Goal: Information Seeking & Learning: Learn about a topic

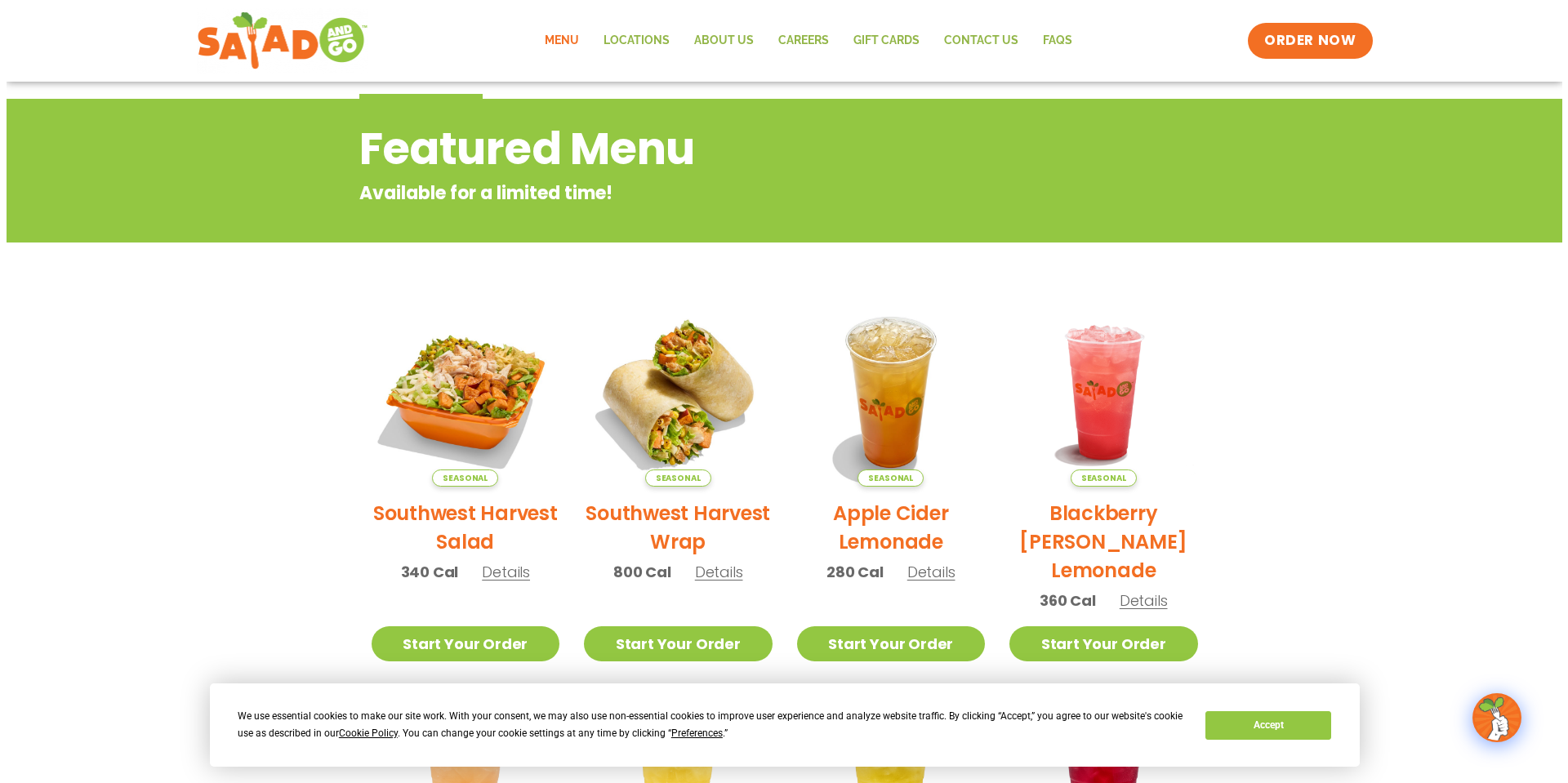
scroll to position [245, 0]
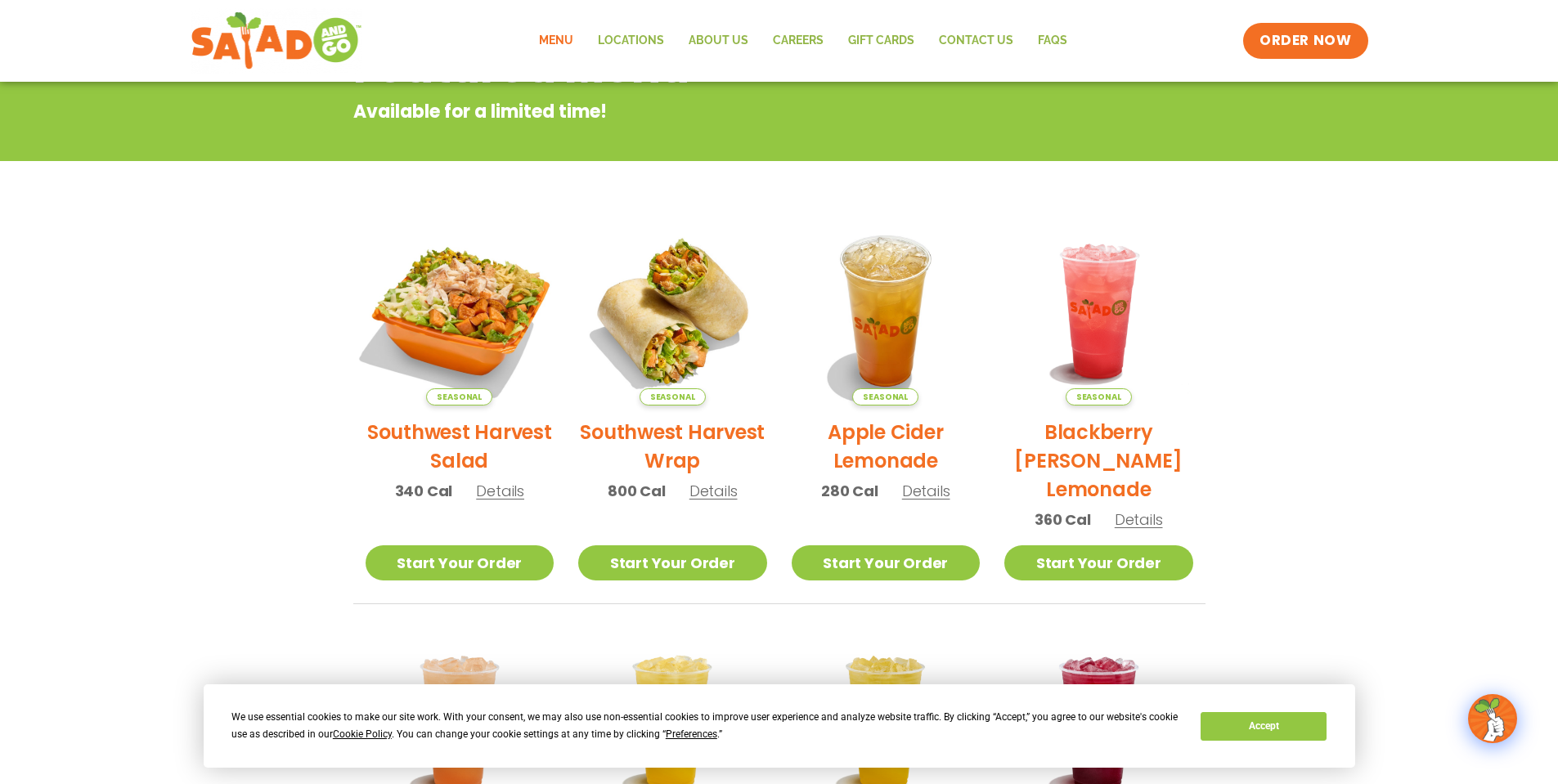
click at [455, 320] on img at bounding box center [458, 311] width 222 height 222
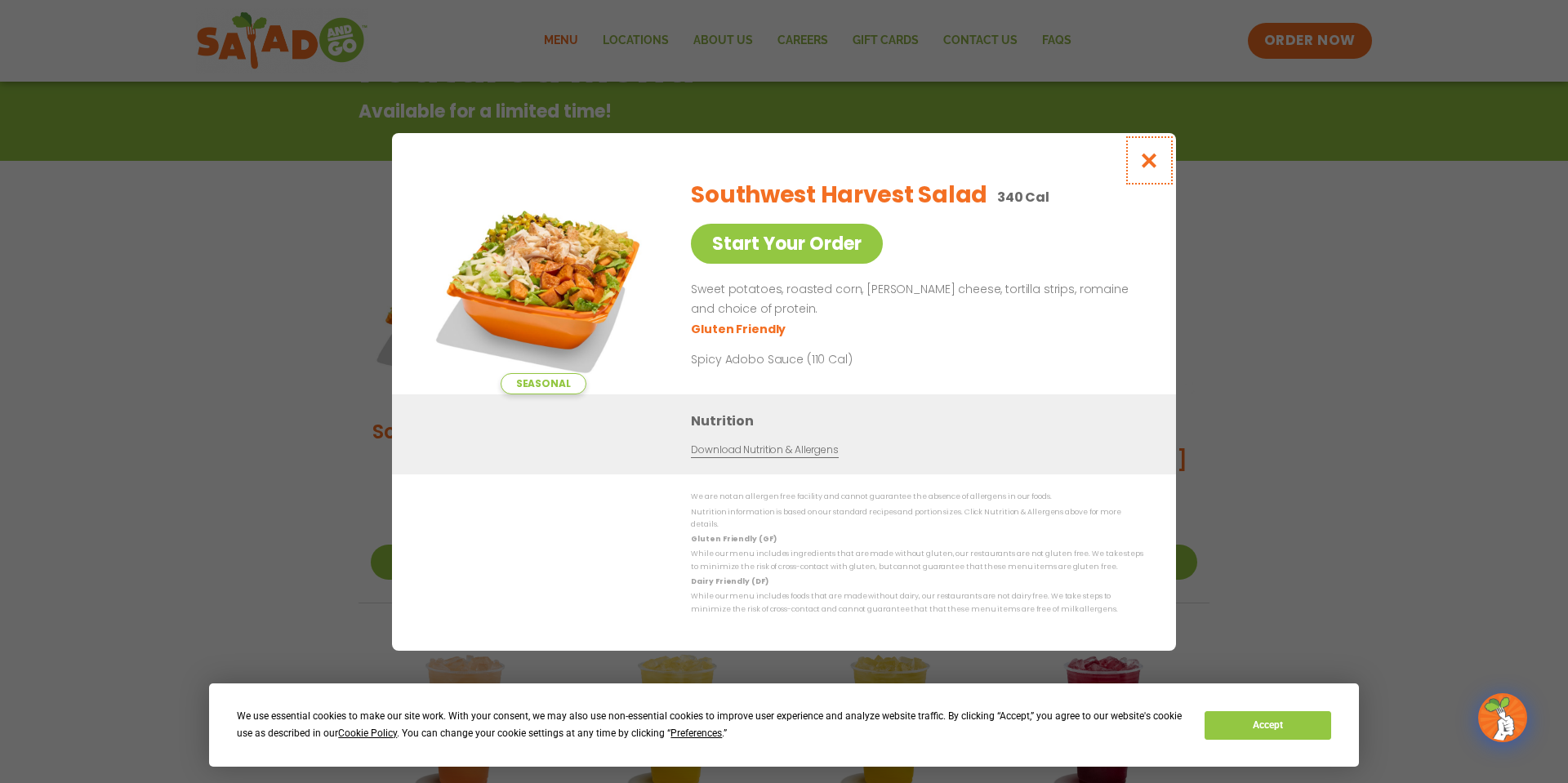
click at [1153, 159] on icon "Close modal" at bounding box center [1149, 160] width 20 height 18
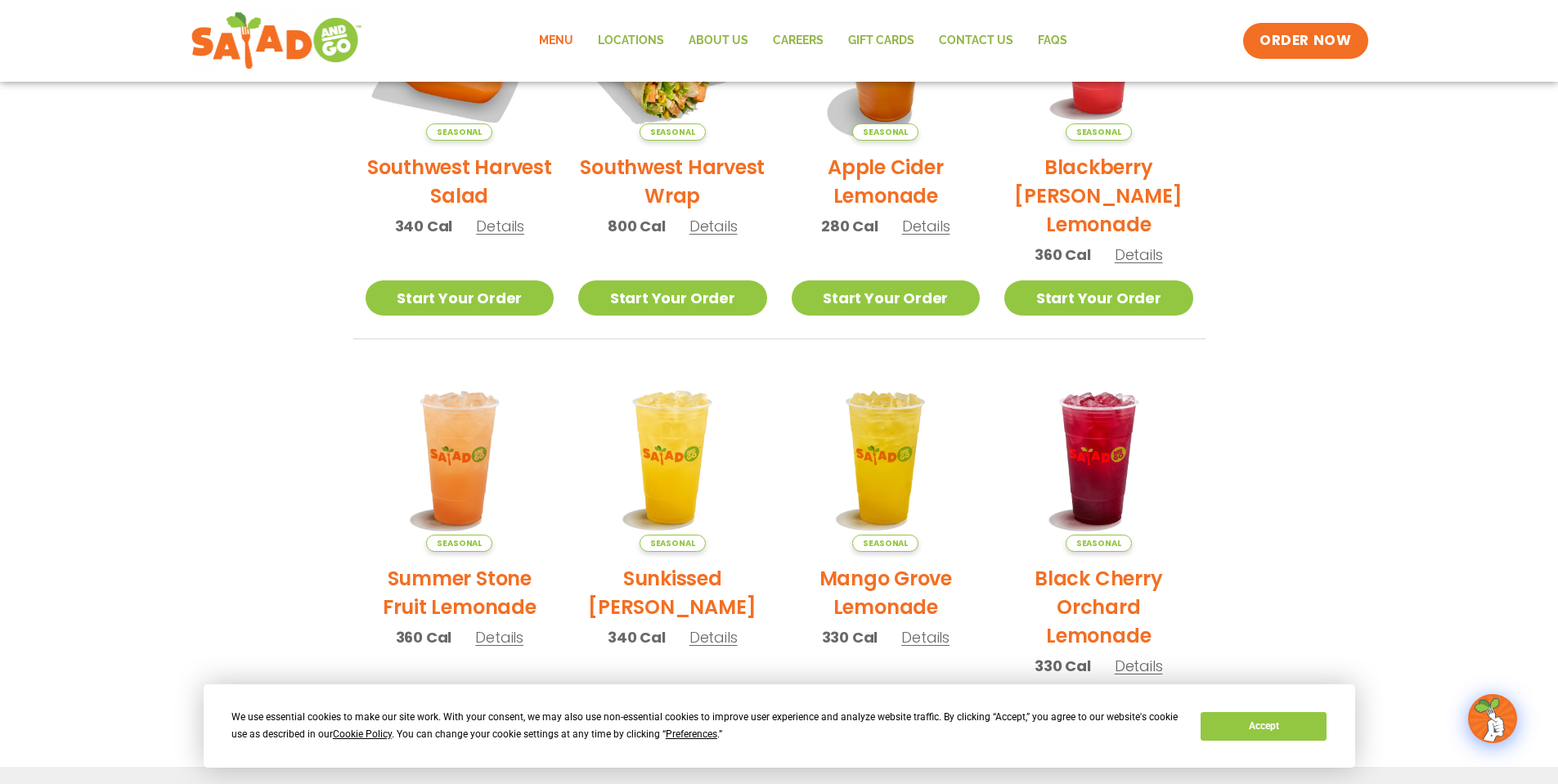
scroll to position [264, 0]
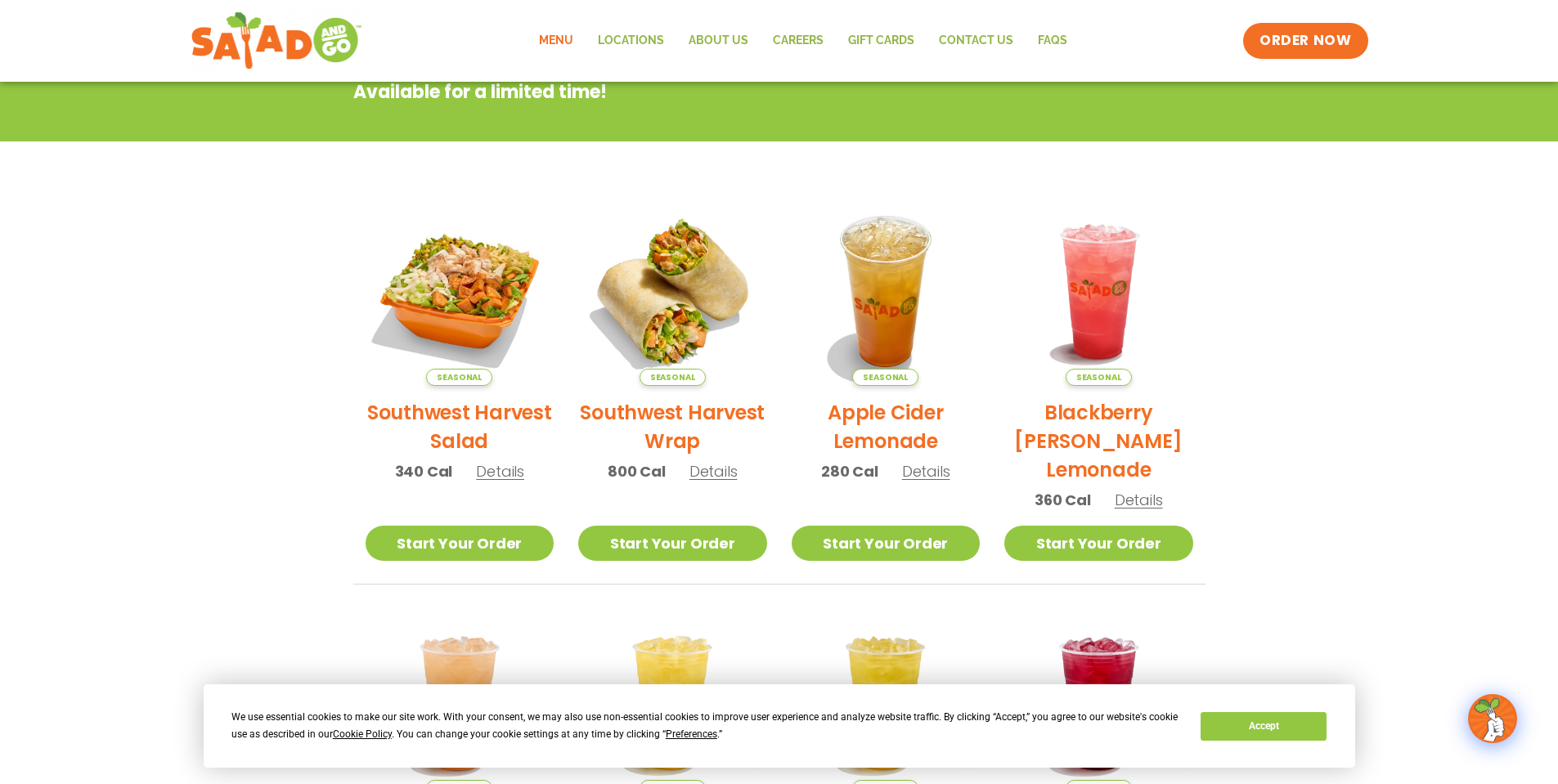
click at [553, 42] on link "Menu" at bounding box center [555, 41] width 58 height 38
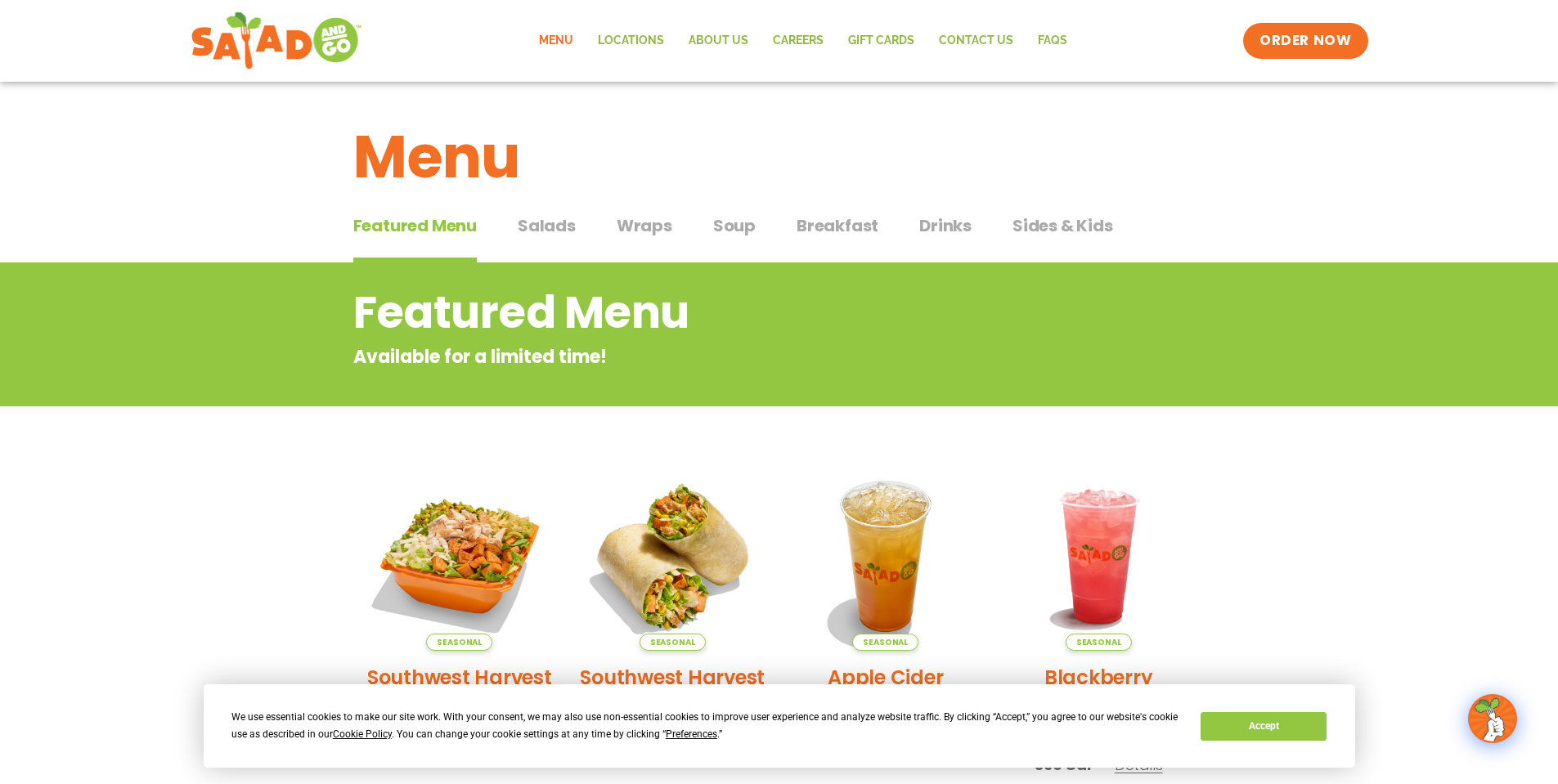
click at [547, 225] on span "Salads" at bounding box center [547, 225] width 58 height 24
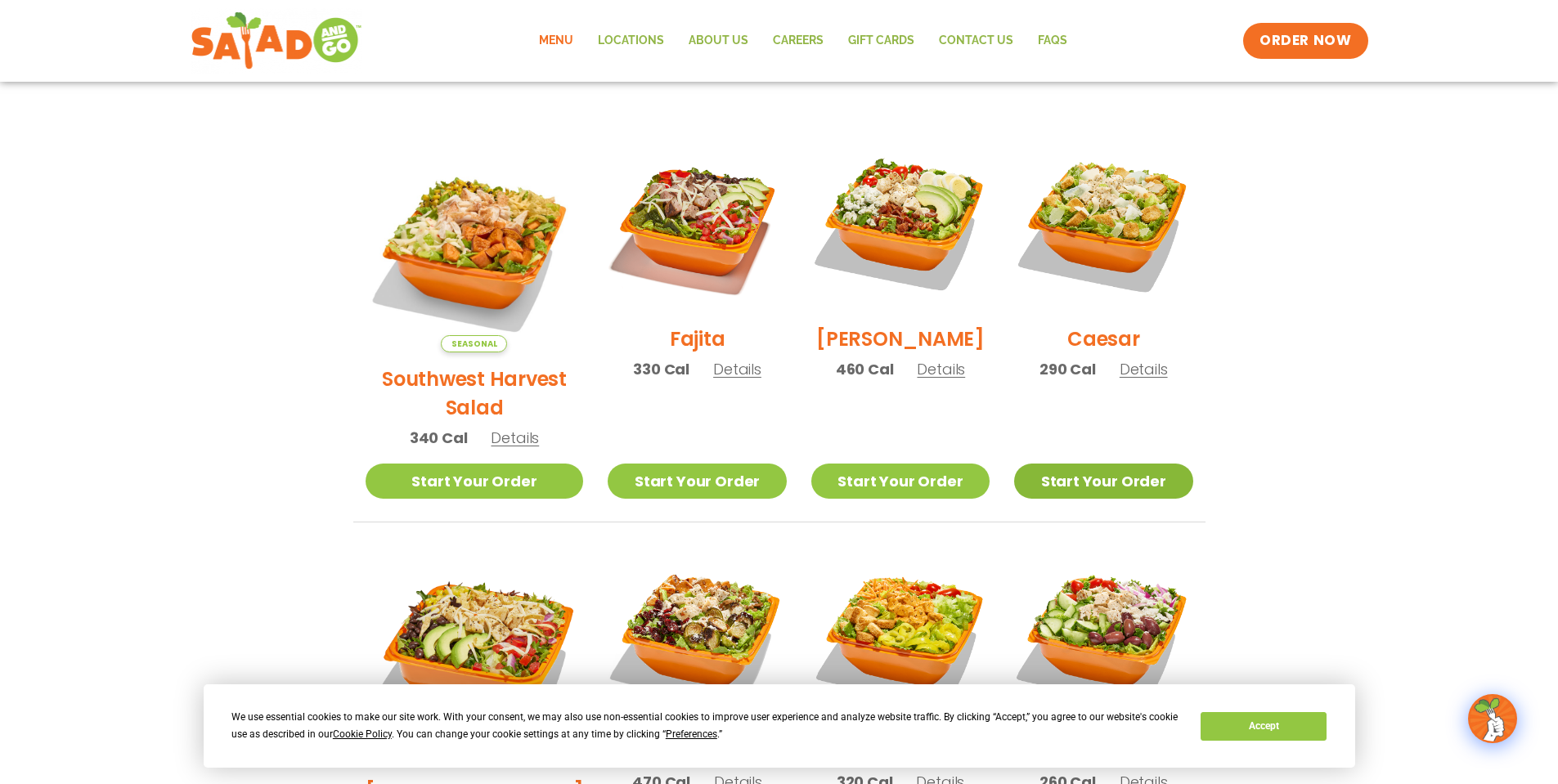
scroll to position [327, 0]
